Goal: Task Accomplishment & Management: Complete application form

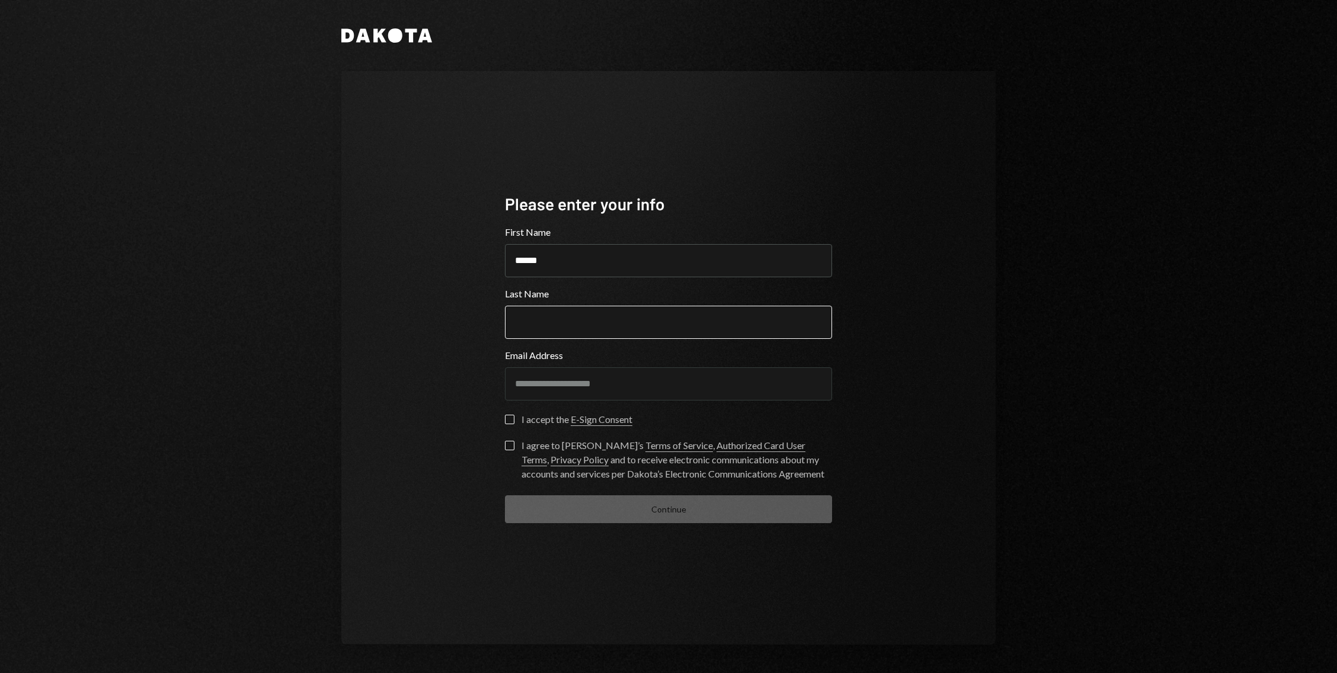
type input "*****"
click at [559, 317] on input "Last Name" at bounding box center [668, 322] width 327 height 33
type input "*****"
click at [503, 424] on div "**********" at bounding box center [669, 358] width 356 height 426
click at [509, 423] on button "I accept the E-Sign Consent" at bounding box center [509, 419] width 9 height 9
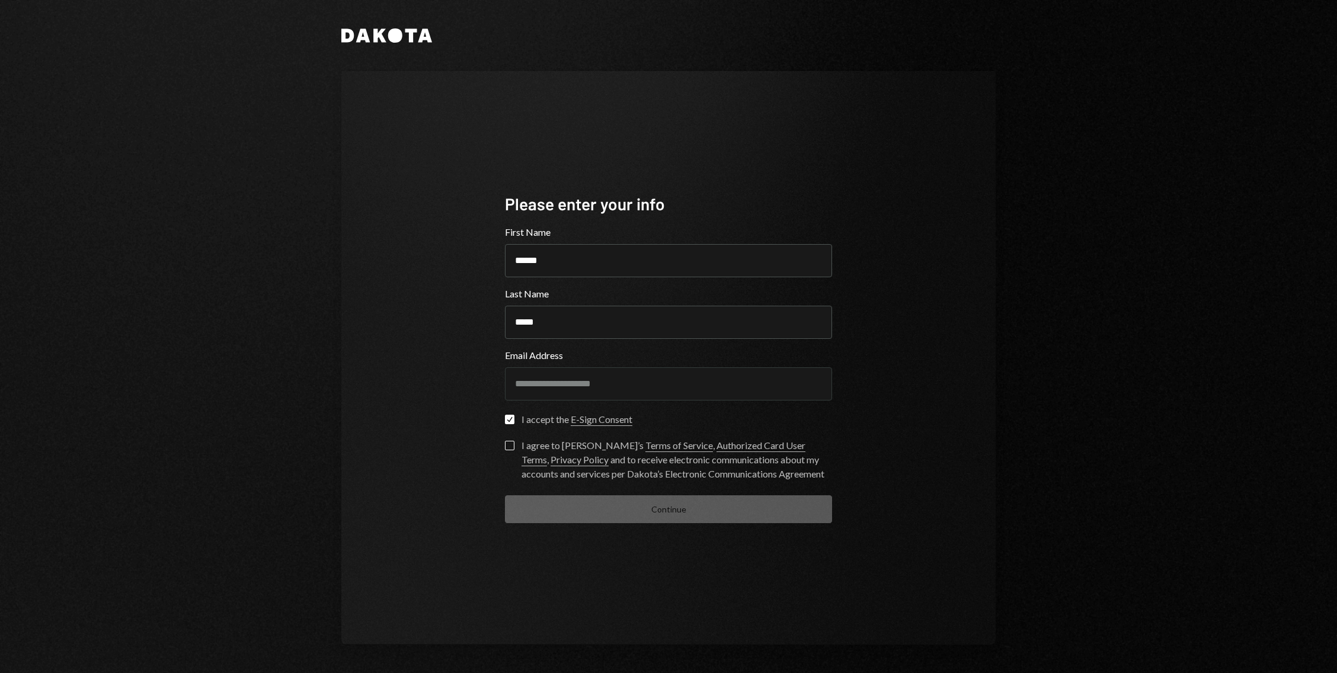
click at [505, 443] on button "I agree to [PERSON_NAME]’s Terms of Service , Authorized Card User Terms , Priv…" at bounding box center [509, 445] width 9 height 9
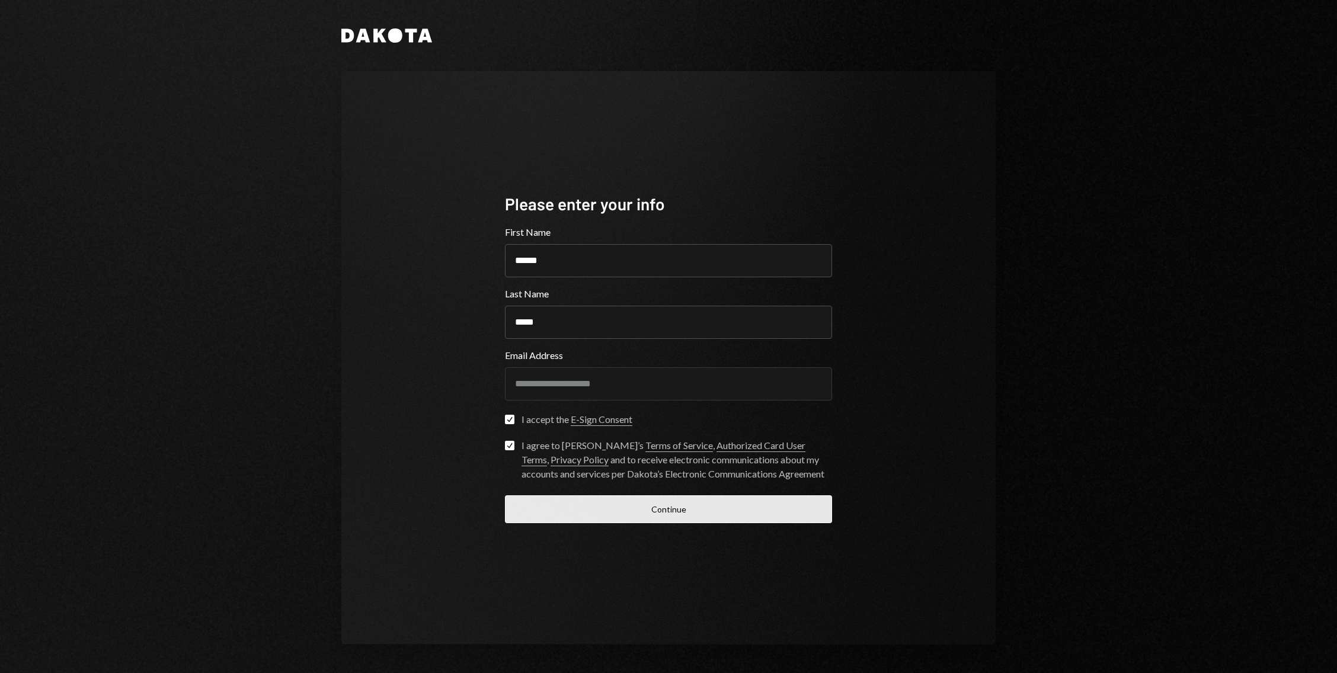
click at [656, 518] on button "Continue" at bounding box center [668, 510] width 327 height 28
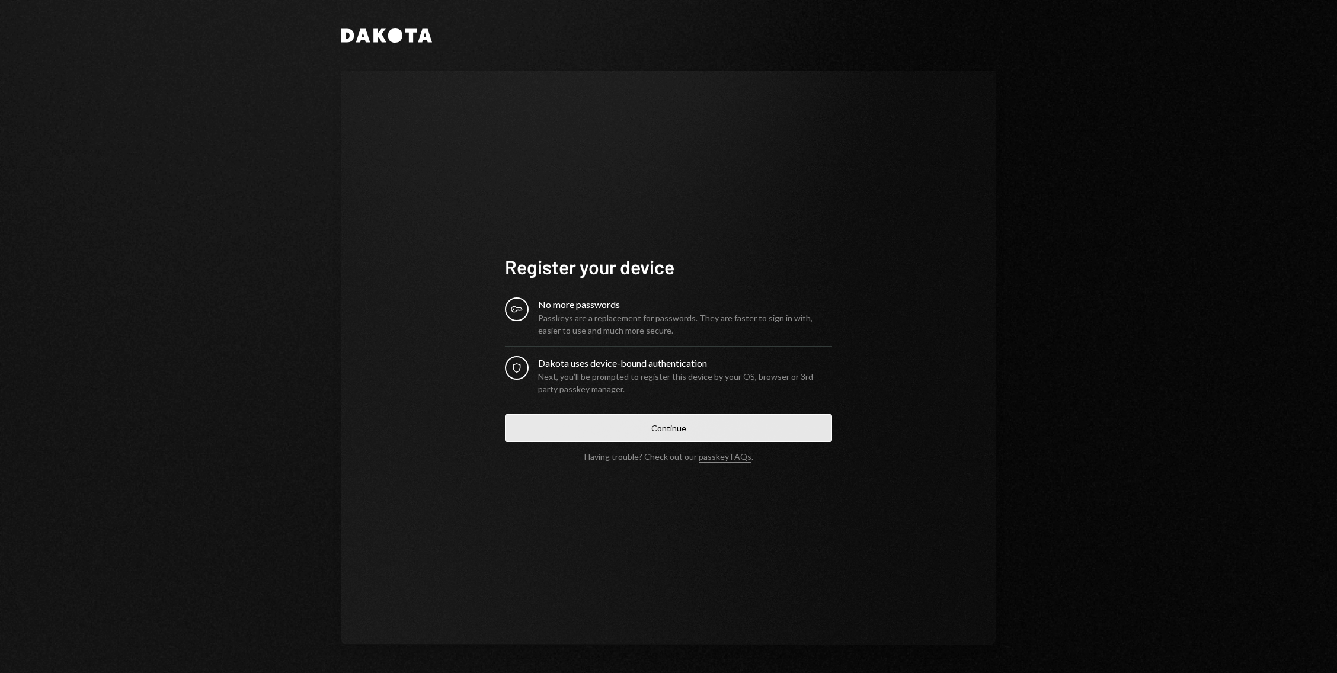
click at [611, 426] on button "Continue" at bounding box center [668, 428] width 327 height 28
click at [703, 422] on button "Continue" at bounding box center [668, 428] width 327 height 28
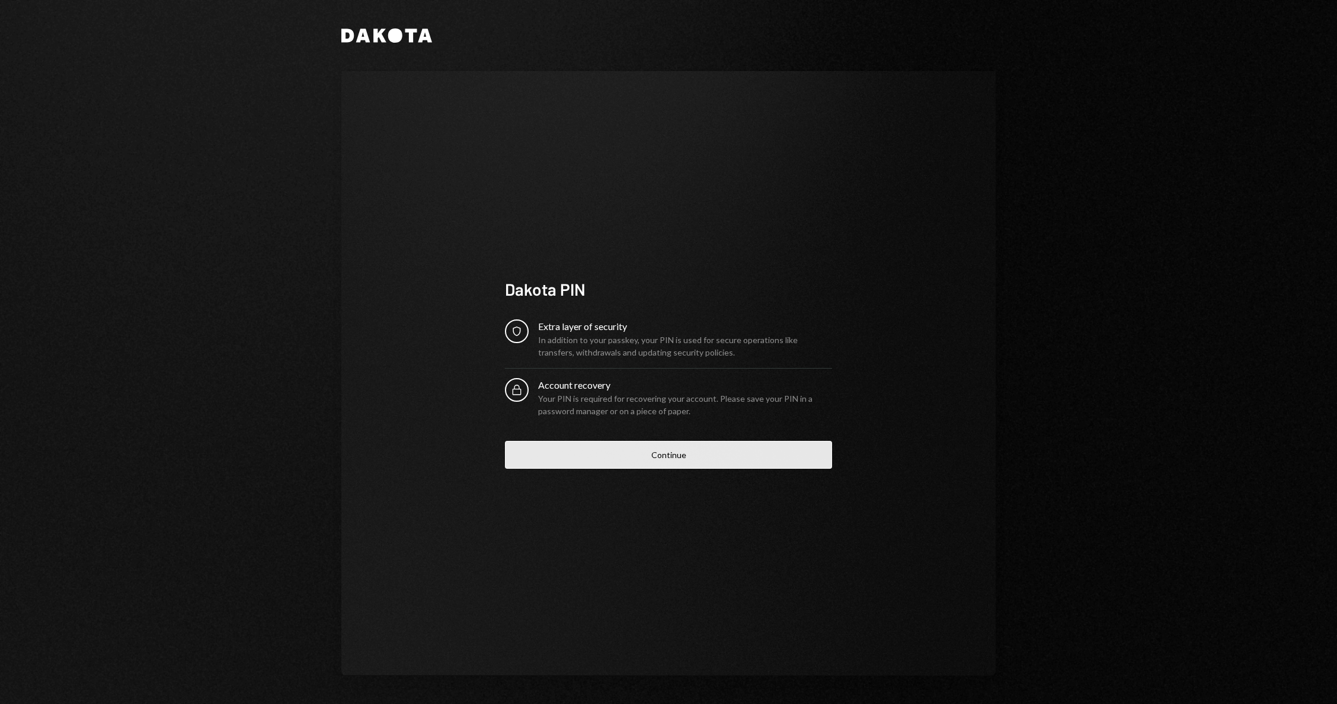
click at [623, 461] on button "Continue" at bounding box center [668, 455] width 327 height 28
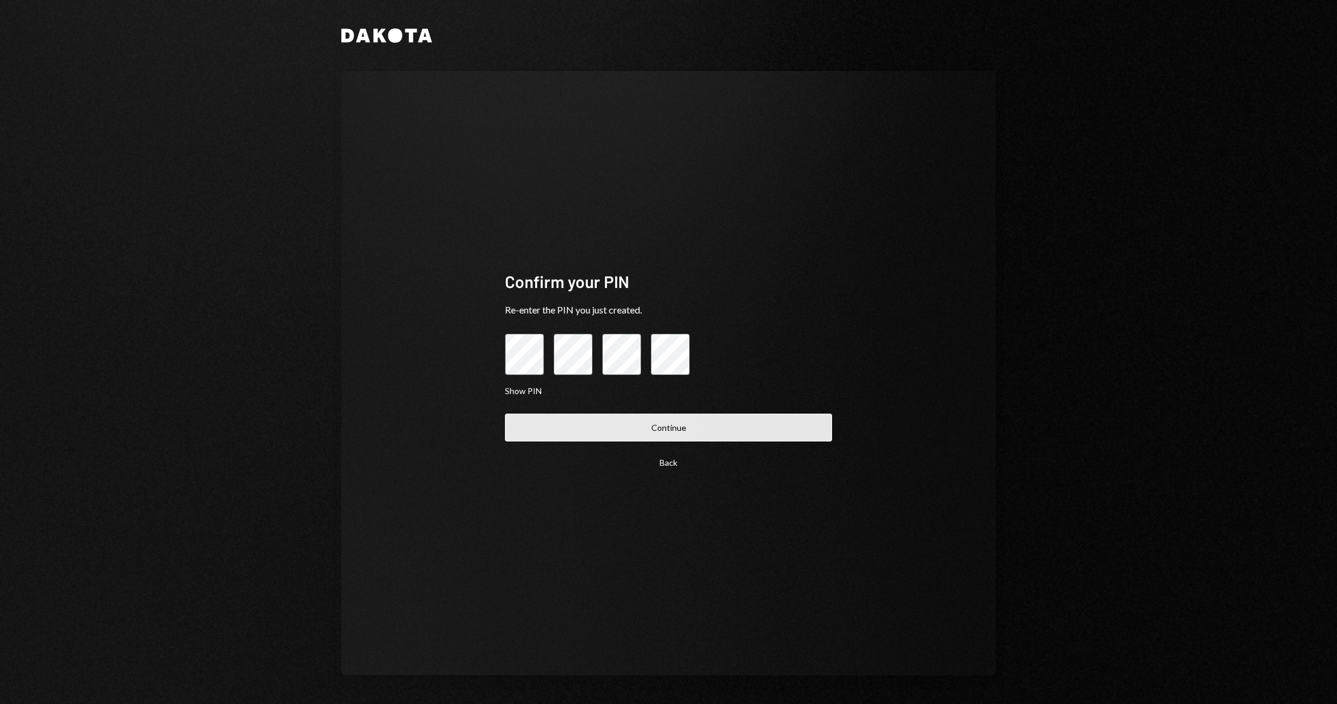
click at [634, 418] on button "Continue" at bounding box center [668, 428] width 327 height 28
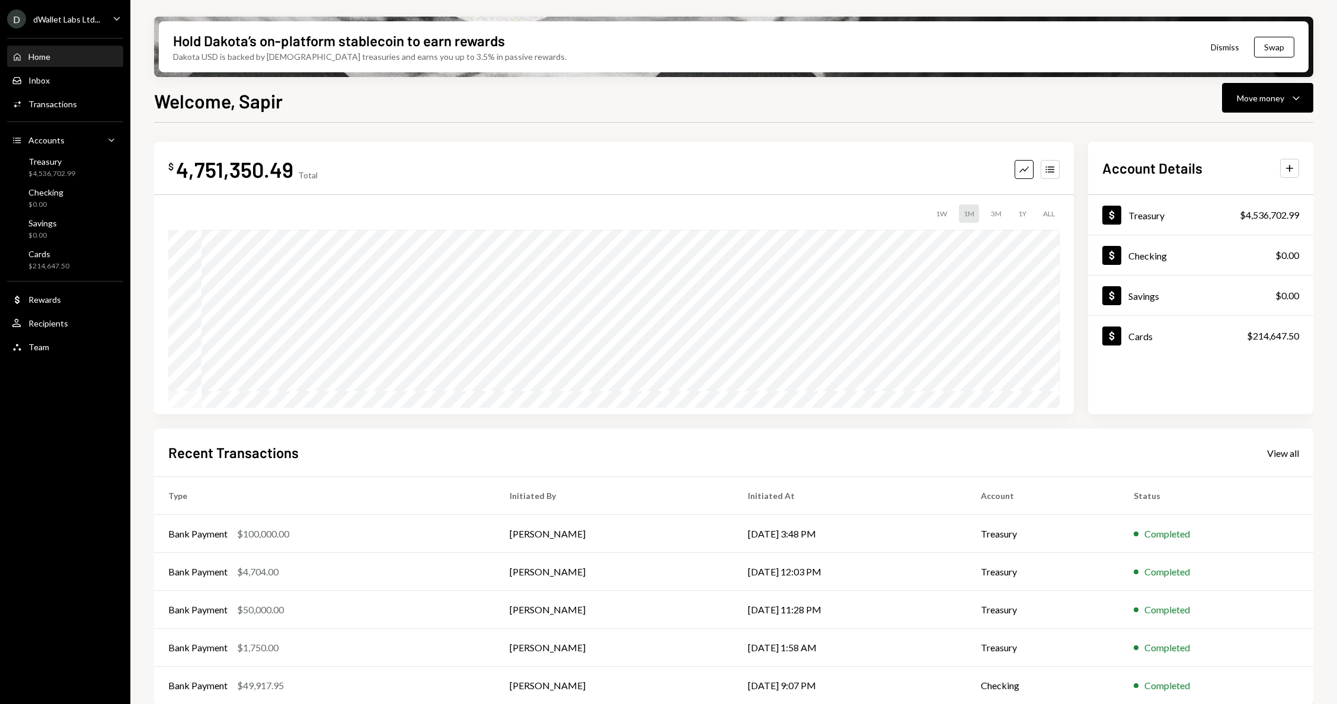
click at [947, 127] on div "$ 4,751,350.49 Total Graph Accounts 1W 1M 3M 1Y ALL $4,929,575.64 [DATE] Accoun…" at bounding box center [734, 426] width 1160 height 606
click at [267, 174] on div "4,751,350.49" at bounding box center [234, 169] width 117 height 27
click at [51, 113] on div "Activities Transactions" at bounding box center [65, 104] width 107 height 20
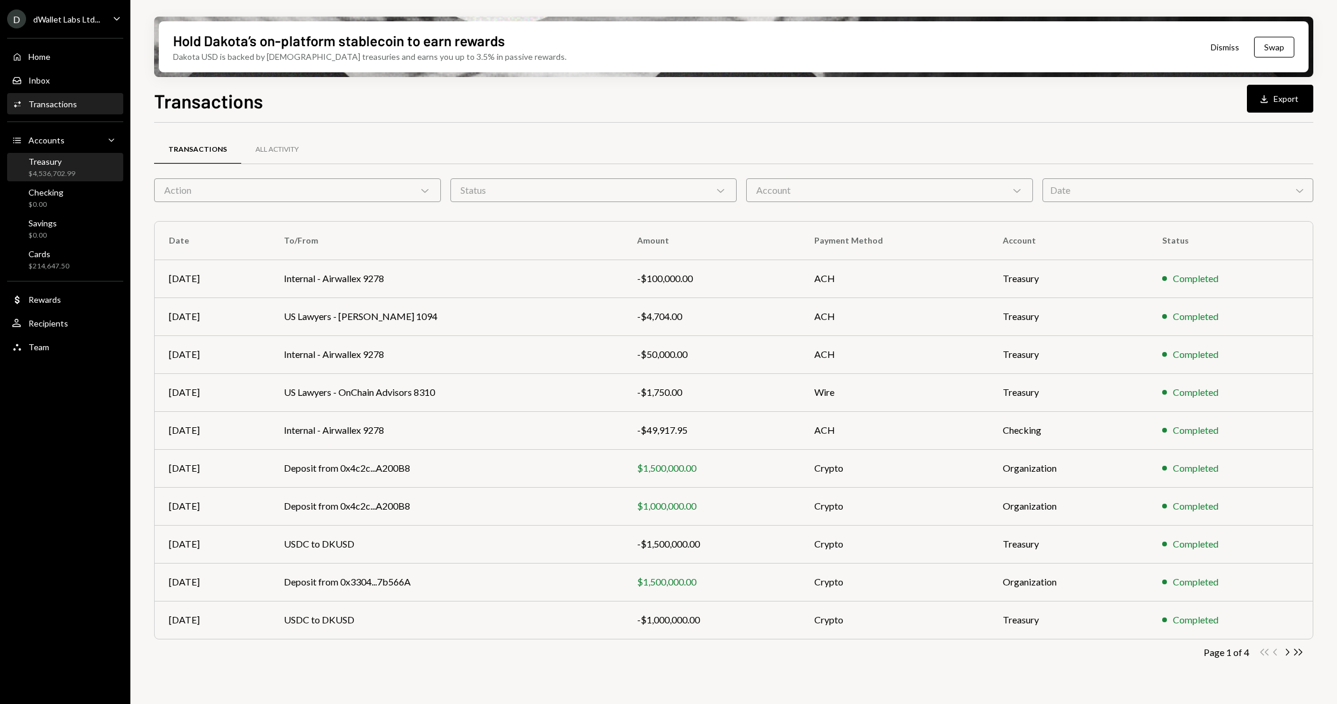
click at [49, 163] on div "Treasury" at bounding box center [51, 162] width 47 height 10
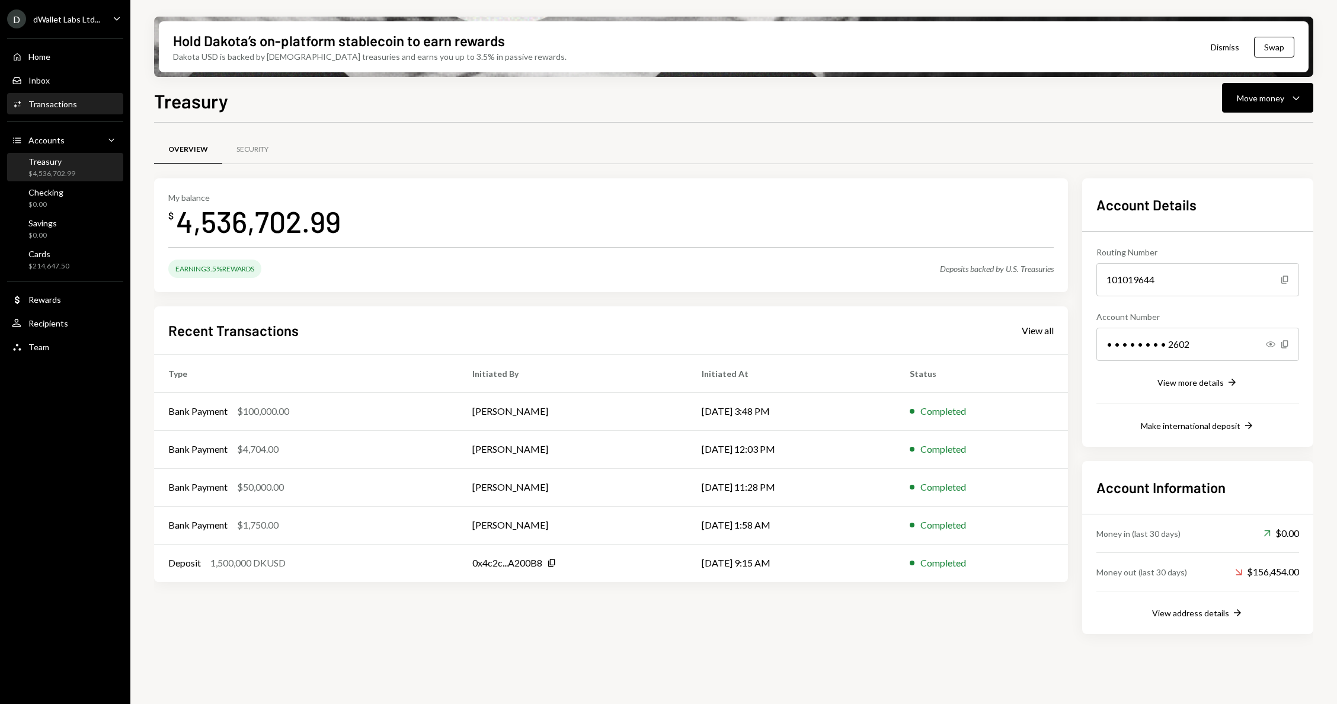
click at [52, 110] on div "Activities Transactions" at bounding box center [65, 104] width 107 height 20
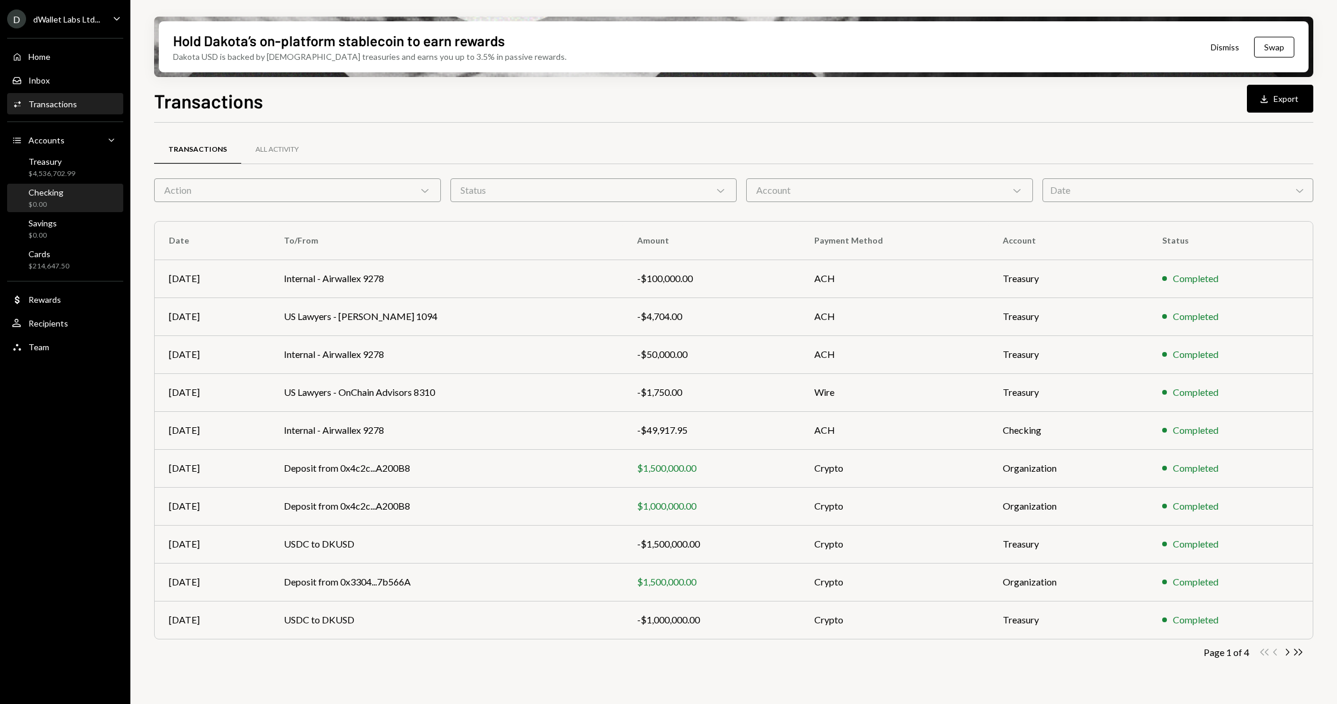
click at [62, 202] on div "Checking $0.00" at bounding box center [65, 198] width 107 height 23
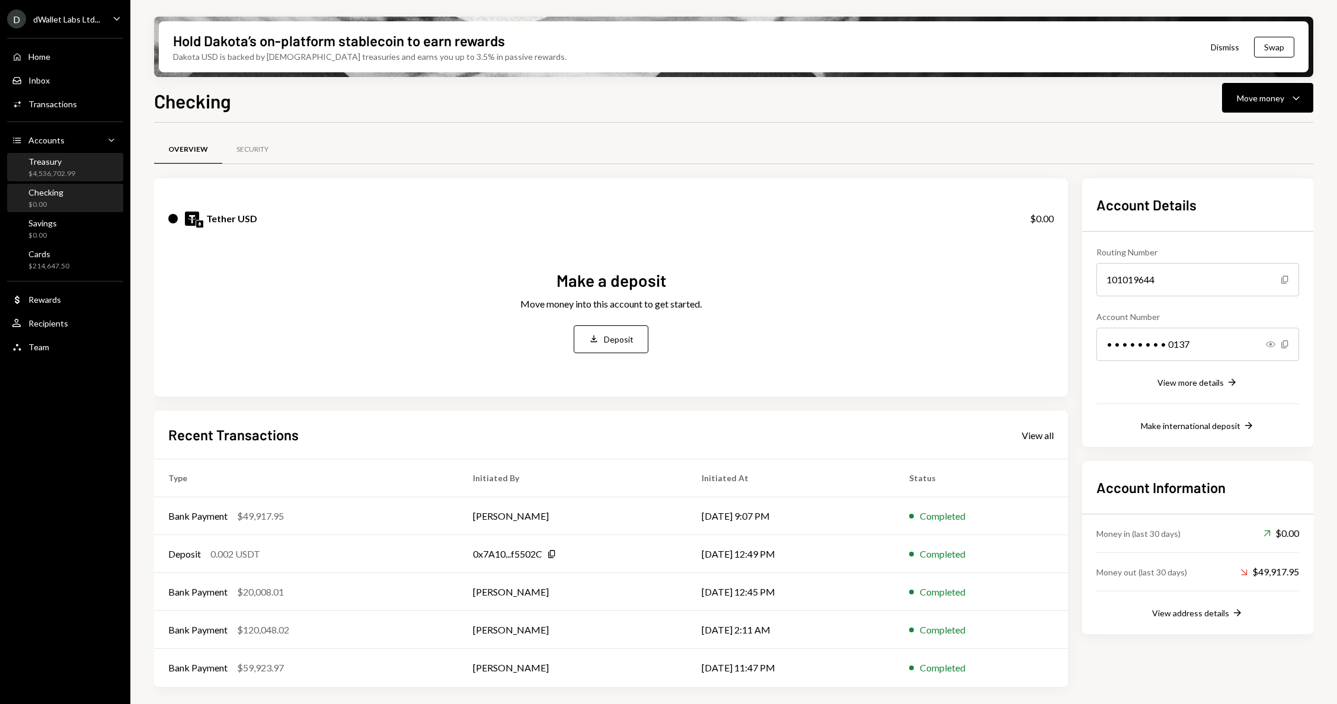
click at [57, 180] on div "Treasury $4,536,702.99" at bounding box center [65, 167] width 107 height 27
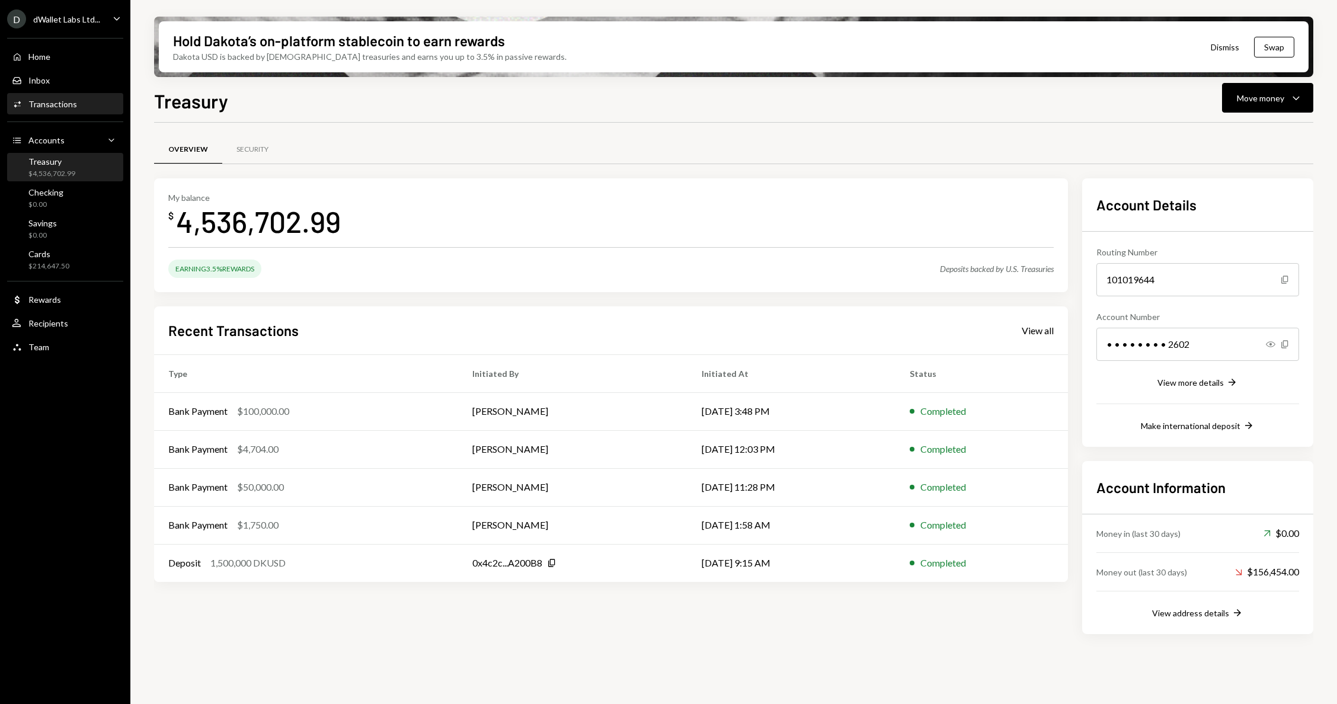
click at [42, 105] on div "Transactions" at bounding box center [52, 104] width 49 height 10
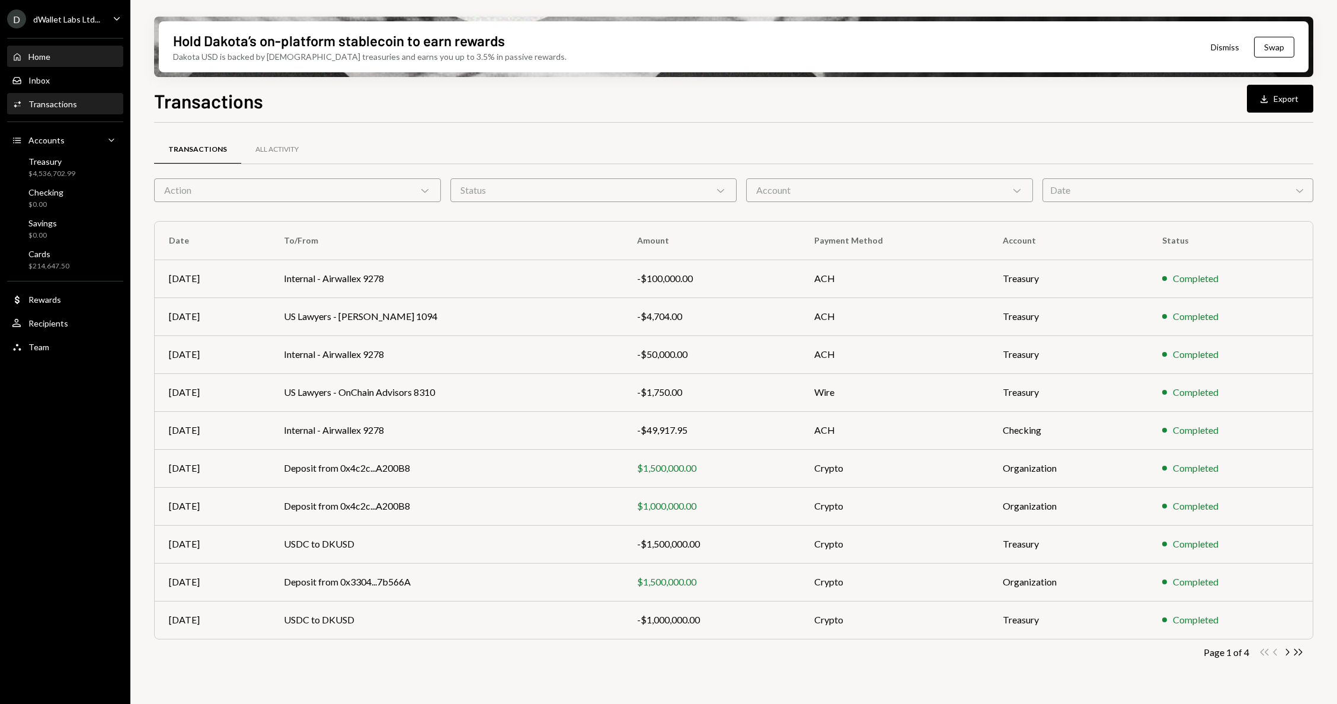
click at [76, 50] on div "Home Home" at bounding box center [65, 57] width 107 height 20
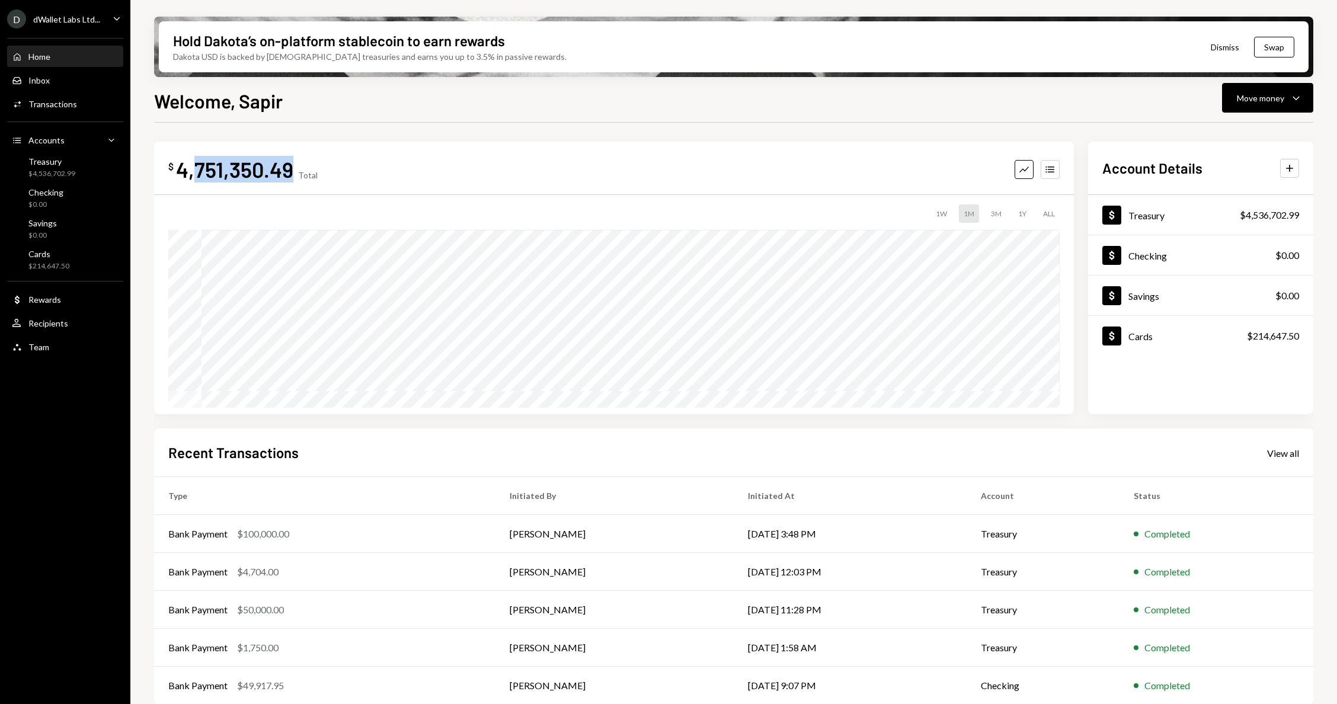
drag, startPoint x: 295, startPoint y: 175, endPoint x: 193, endPoint y: 174, distance: 101.4
click at [193, 174] on div "$ 4,751,350.49 Total" at bounding box center [242, 169] width 149 height 27
click at [194, 175] on div "4,751,350.49" at bounding box center [234, 169] width 117 height 27
drag, startPoint x: 186, startPoint y: 174, endPoint x: 286, endPoint y: 176, distance: 100.8
click at [286, 176] on div "4,751,350.49" at bounding box center [234, 169] width 117 height 27
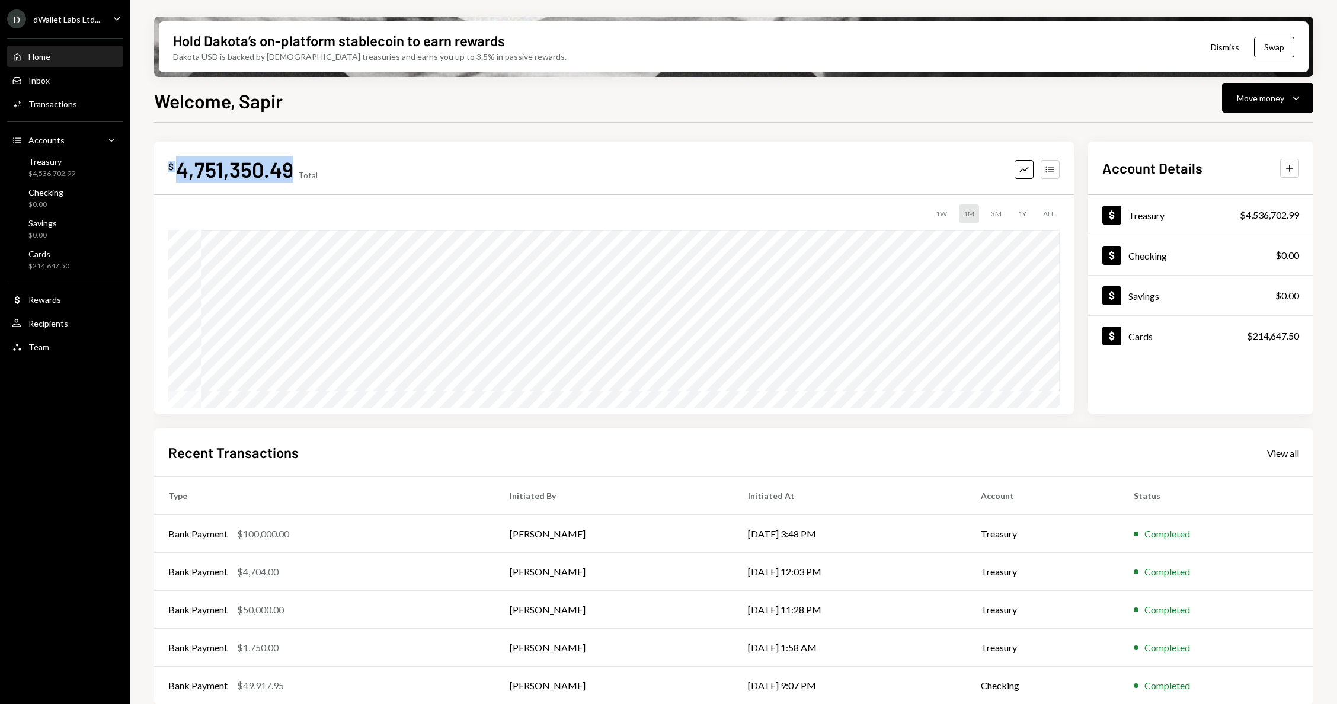
drag, startPoint x: 290, startPoint y: 175, endPoint x: 157, endPoint y: 170, distance: 133.5
click at [157, 170] on div "$ 4,751,350.49 Total Graph Accounts 1W 1M 3M 1Y ALL $4,758,158.48 [DATE]" at bounding box center [614, 278] width 920 height 273
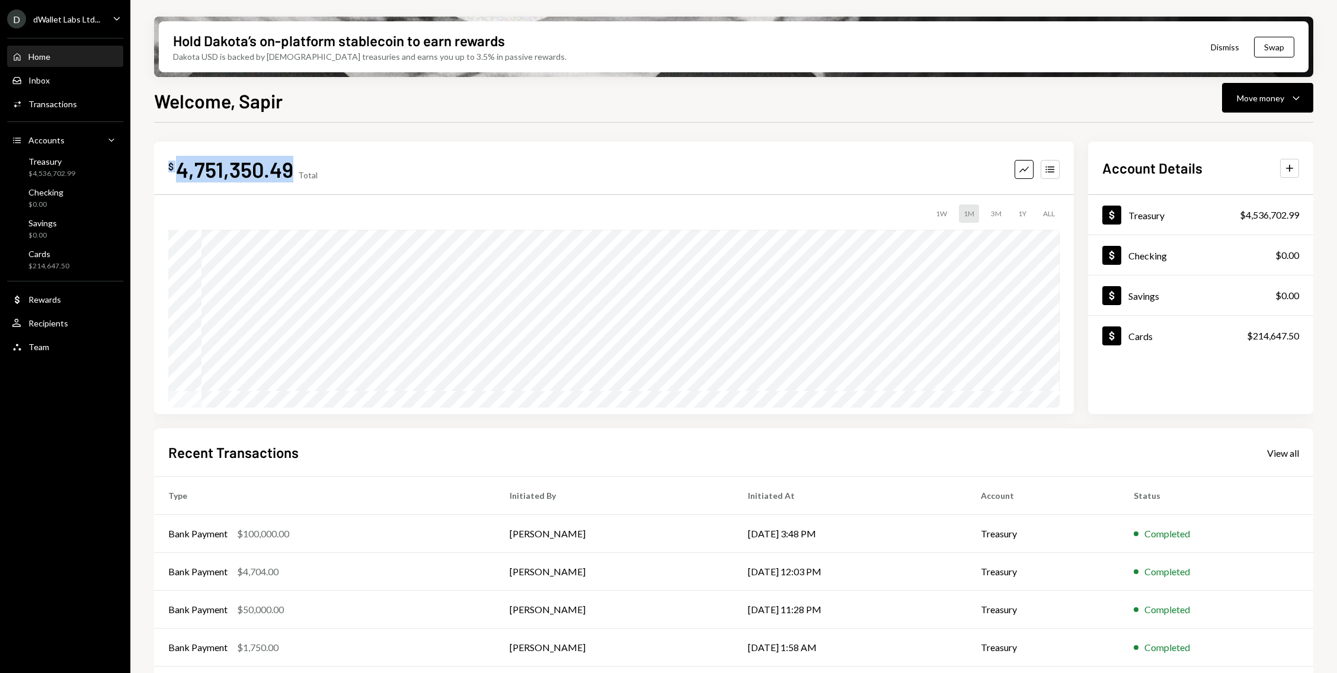
copy div "$ 4,751,350.49"
click at [237, 165] on div "4,751,350.49" at bounding box center [234, 169] width 117 height 27
drag, startPoint x: 177, startPoint y: 170, endPoint x: 293, endPoint y: 166, distance: 115.7
click at [293, 167] on div "$ 4,751,350.49 Total" at bounding box center [242, 169] width 149 height 27
copy div "4,751,350.49"
